Goal: Answer question/provide support: Share knowledge or assist other users

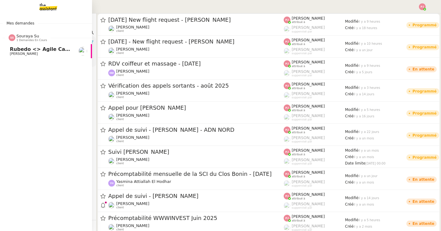
scroll to position [85, 0]
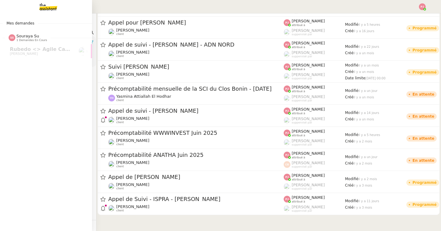
click at [29, 24] on span "Mes demandes" at bounding box center [20, 23] width 35 height 6
click at [55, 6] on img at bounding box center [44, 6] width 48 height 13
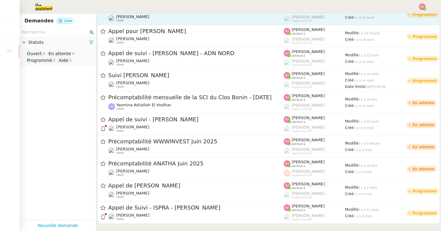
scroll to position [85, 0]
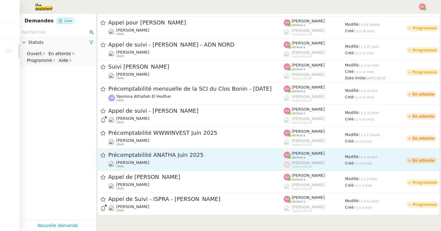
click at [182, 157] on span "Précomptabilité ANATHA Juin 2025" at bounding box center [195, 155] width 175 height 6
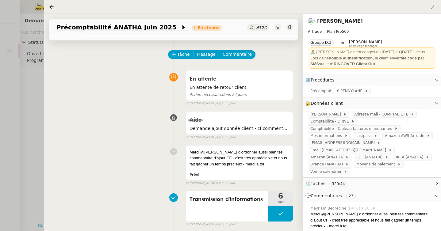
scroll to position [15, 0]
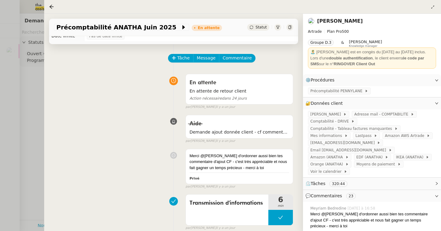
click at [23, 119] on div at bounding box center [220, 115] width 441 height 231
